Goal: Task Accomplishment & Management: Manage account settings

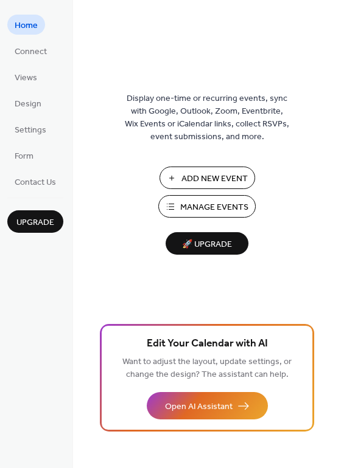
click at [207, 204] on span "Manage Events" at bounding box center [214, 207] width 68 height 13
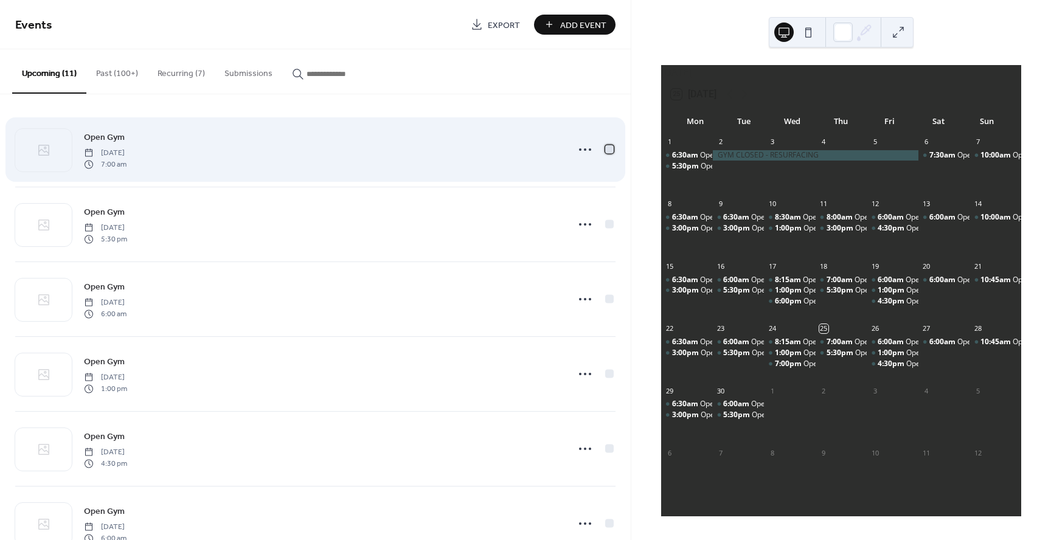
click at [605, 148] on div at bounding box center [609, 149] width 9 height 9
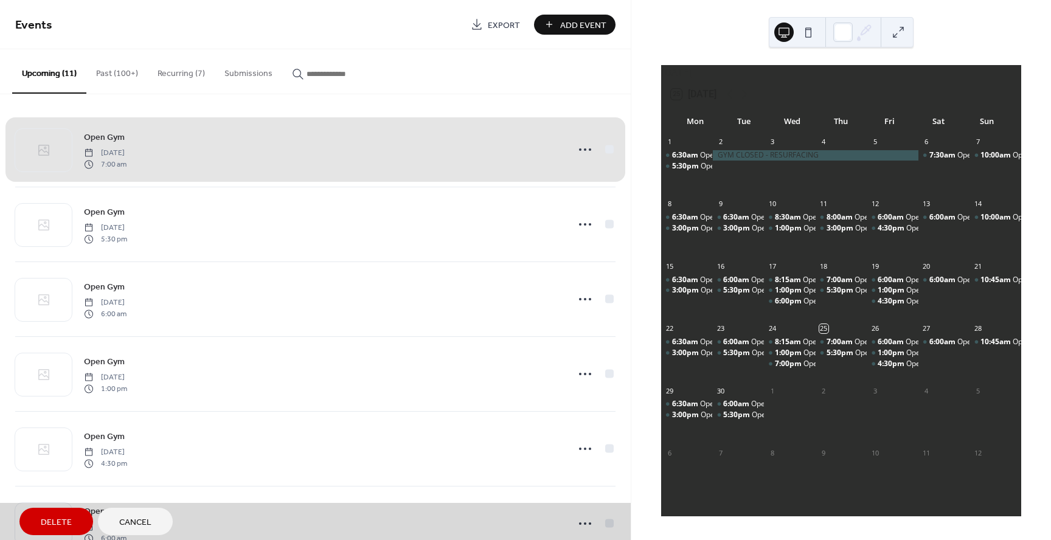
click at [48, 520] on span "Delete" at bounding box center [56, 522] width 31 height 13
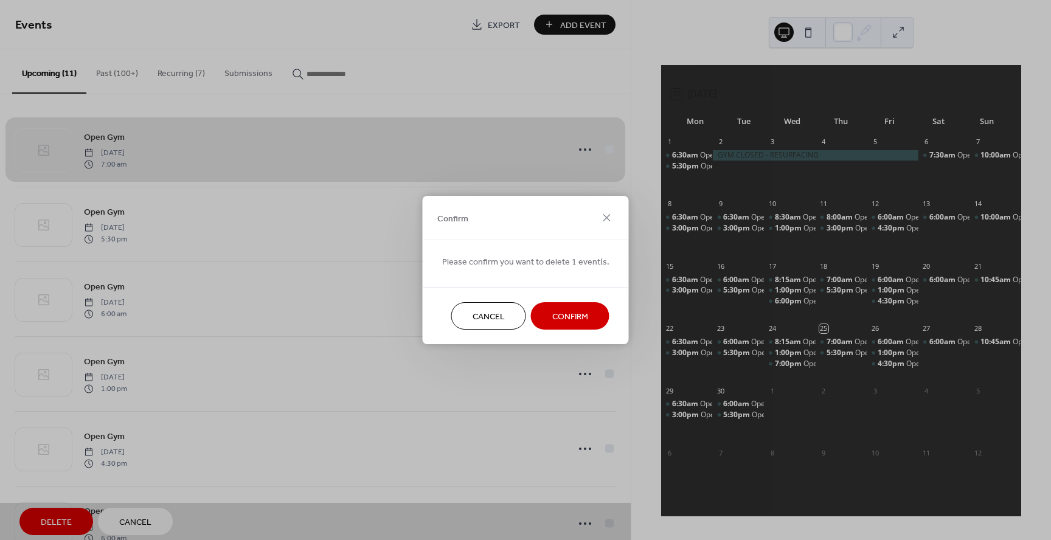
click at [568, 311] on span "Confirm" at bounding box center [570, 317] width 36 height 13
